Goal: Task Accomplishment & Management: Manage account settings

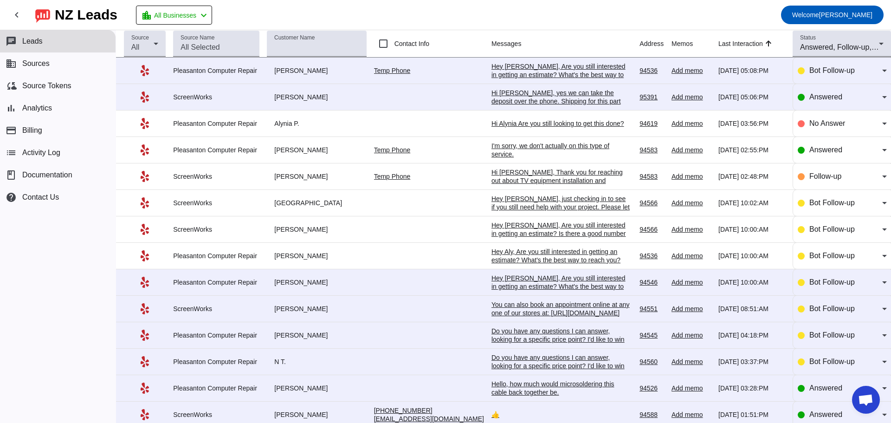
click at [492, 146] on div "I'm sorry, we don't actually on this type of service." at bounding box center [561, 150] width 139 height 17
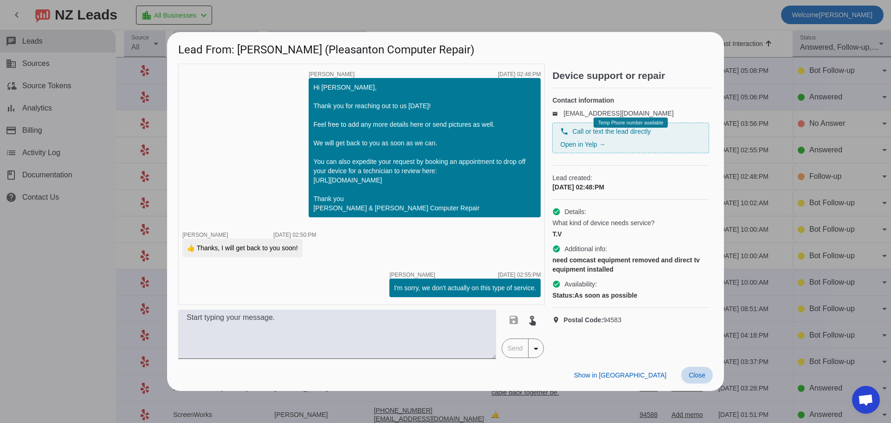
click at [707, 380] on span at bounding box center [698, 375] width 32 height 17
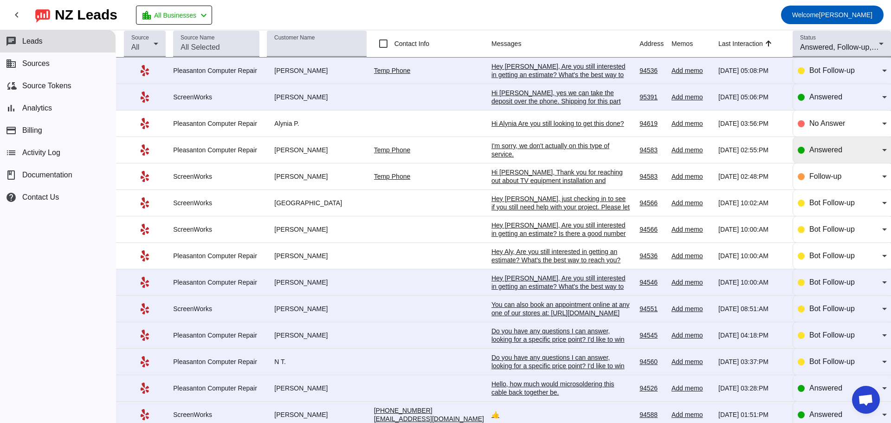
click at [883, 151] on icon at bounding box center [885, 150] width 5 height 2
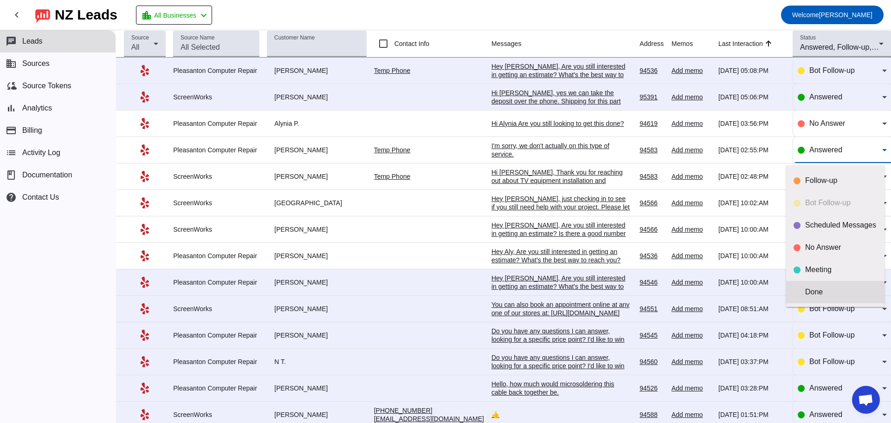
scroll to position [0, 0]
click at [407, 219] on div at bounding box center [445, 211] width 891 height 423
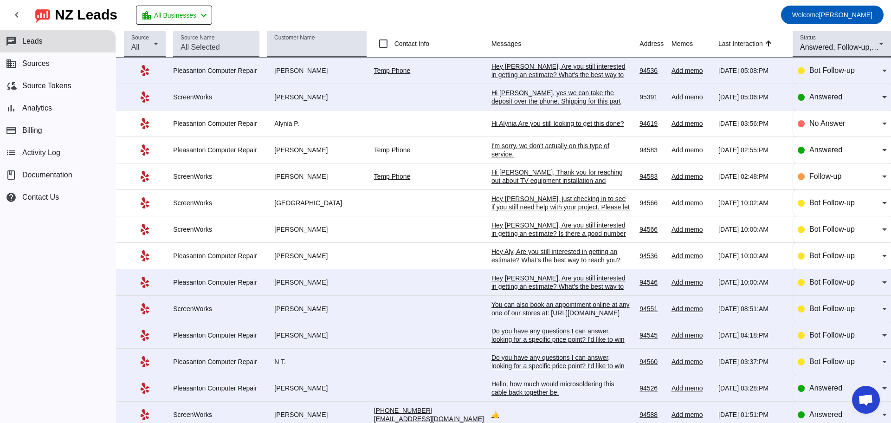
scroll to position [46, 0]
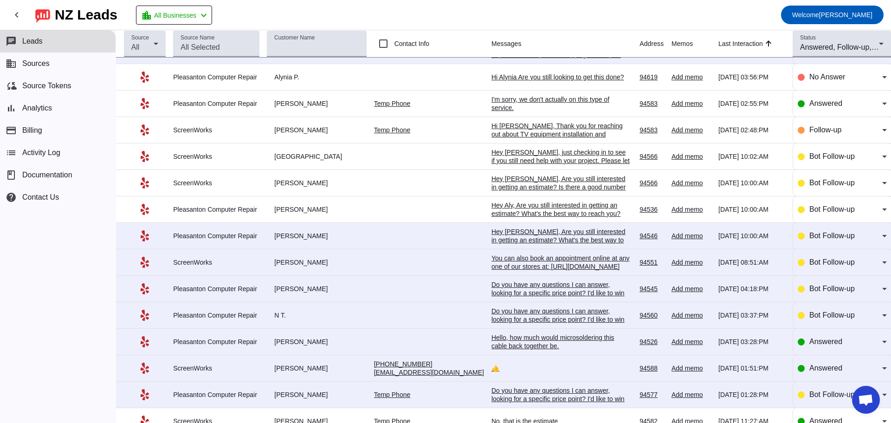
click at [493, 343] on div "Hello, how much would microsoldering this cable back together be." at bounding box center [561, 341] width 139 height 17
